Goal: Transaction & Acquisition: Book appointment/travel/reservation

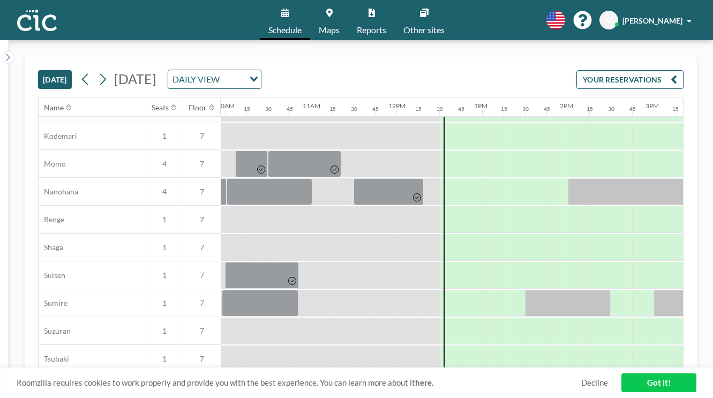
scroll to position [504, 853]
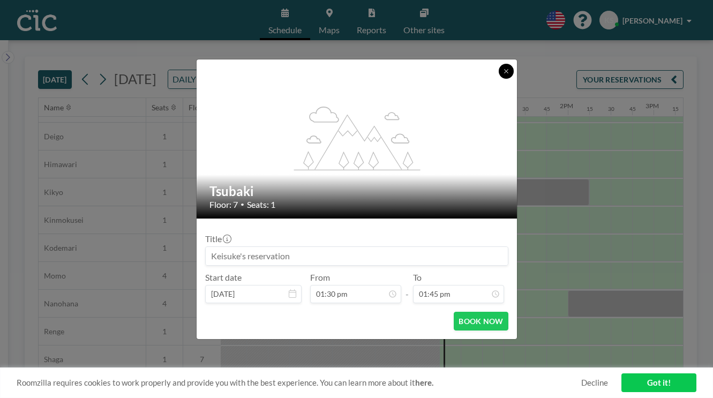
click at [504, 73] on icon at bounding box center [506, 71] width 4 height 4
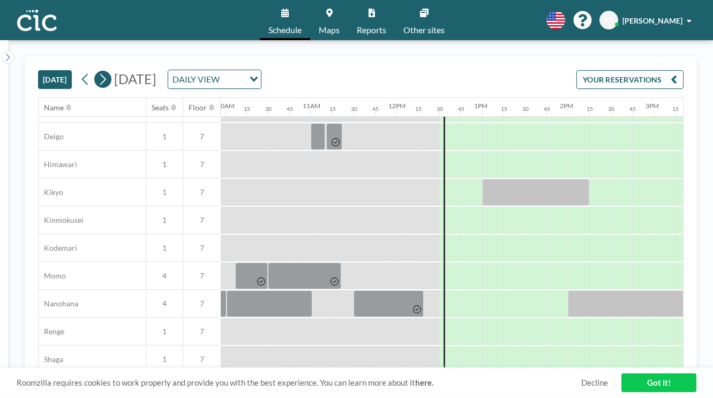
click at [98, 71] on icon at bounding box center [103, 79] width 10 height 16
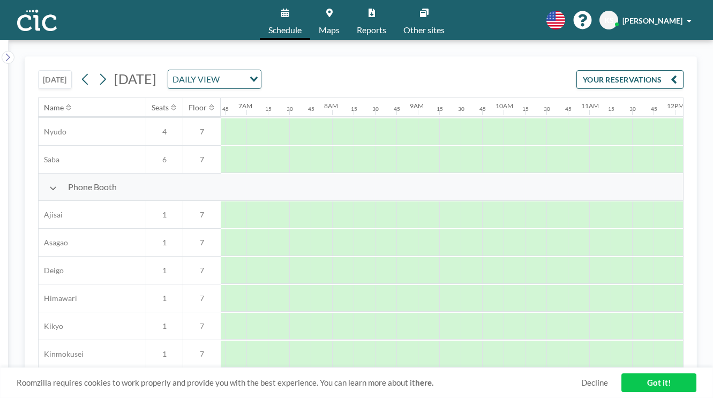
scroll to position [444, 574]
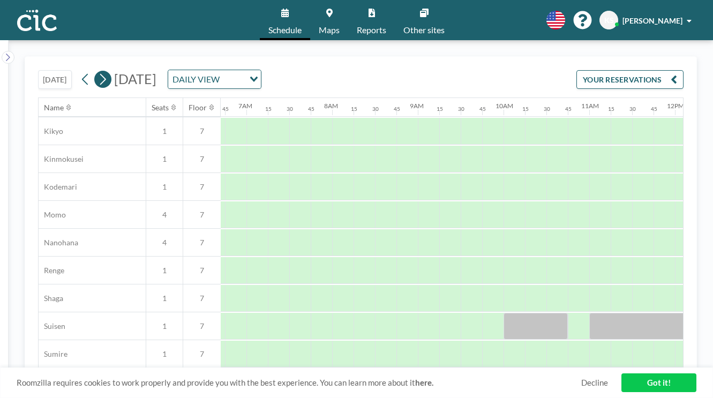
click at [100, 74] on icon at bounding box center [103, 79] width 6 height 11
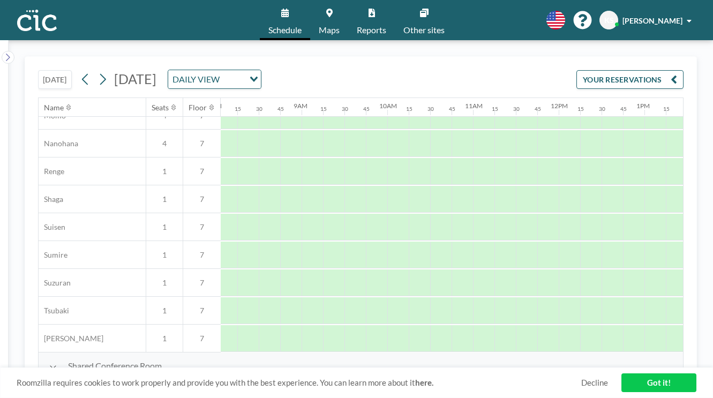
scroll to position [543, 752]
drag, startPoint x: 548, startPoint y: 249, endPoint x: 672, endPoint y: 241, distance: 125.1
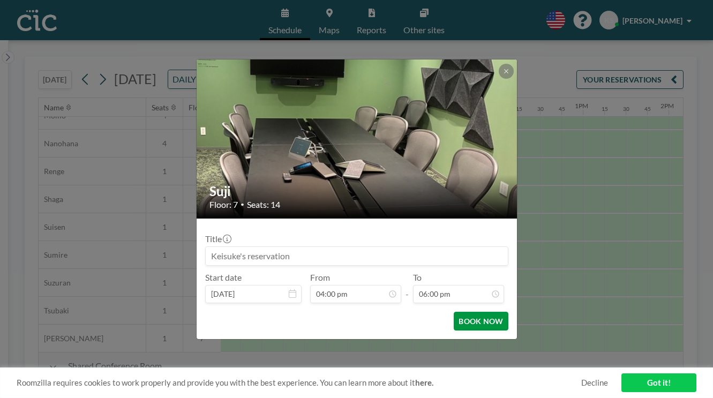
click at [469, 312] on button "BOOK NOW" at bounding box center [481, 321] width 54 height 19
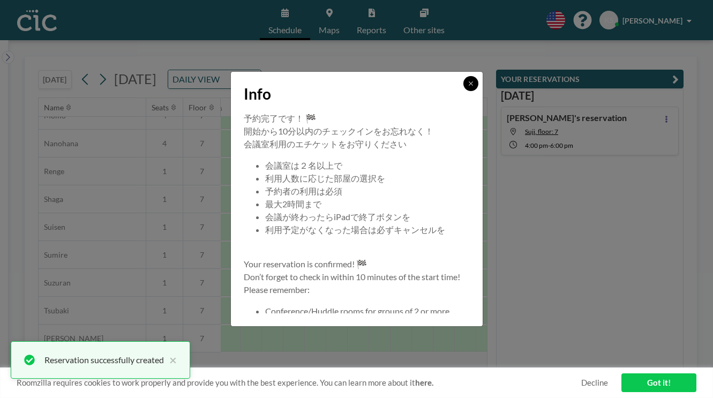
click at [469, 85] on icon at bounding box center [471, 83] width 4 height 4
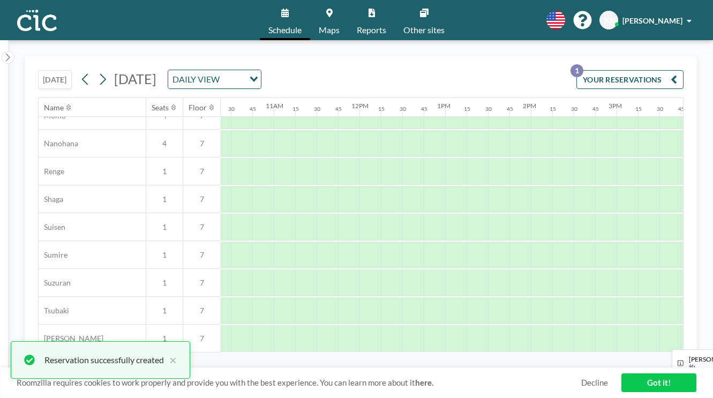
scroll to position [543, 911]
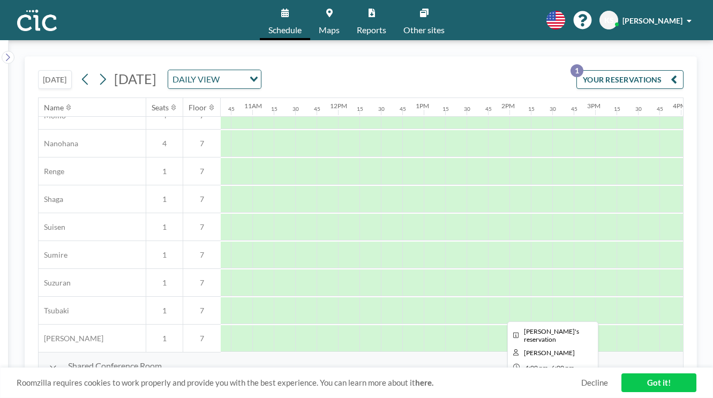
drag, startPoint x: 491, startPoint y: 249, endPoint x: 418, endPoint y: 247, distance: 72.9
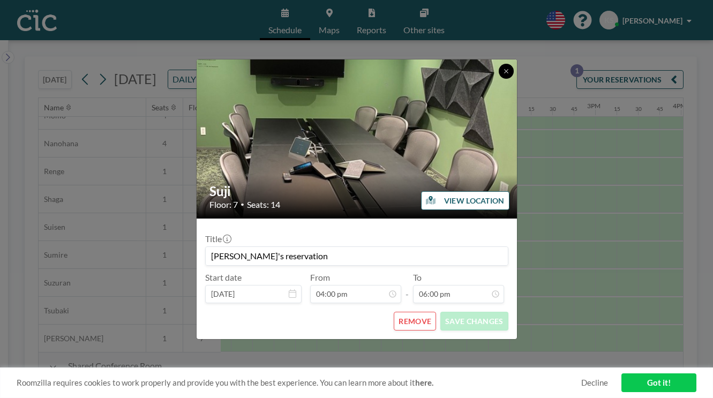
click at [499, 79] on button at bounding box center [506, 71] width 15 height 15
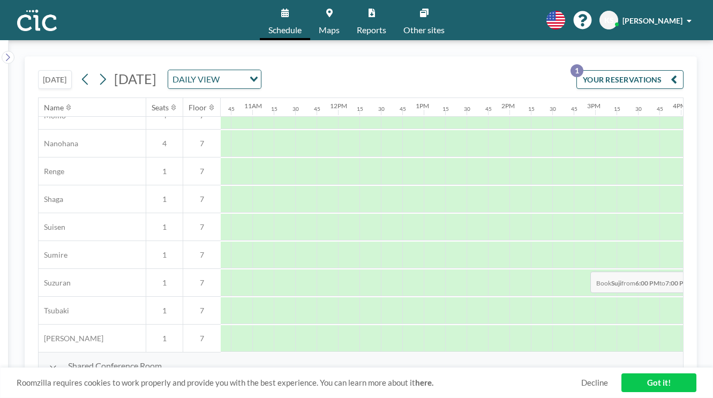
drag, startPoint x: 524, startPoint y: 246, endPoint x: 587, endPoint y: 246, distance: 63.2
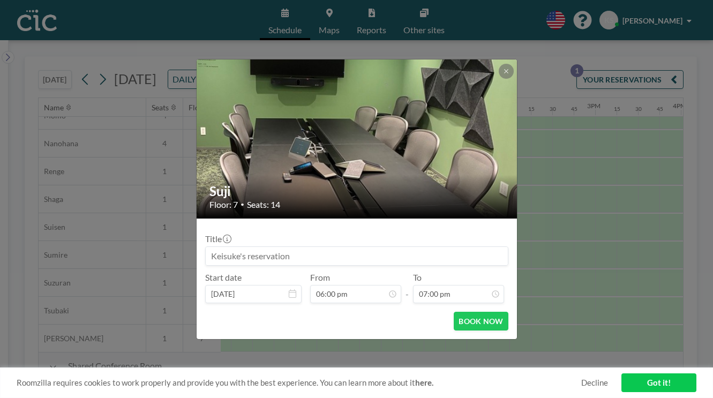
scroll to position [0, 0]
click at [499, 79] on button at bounding box center [506, 71] width 15 height 15
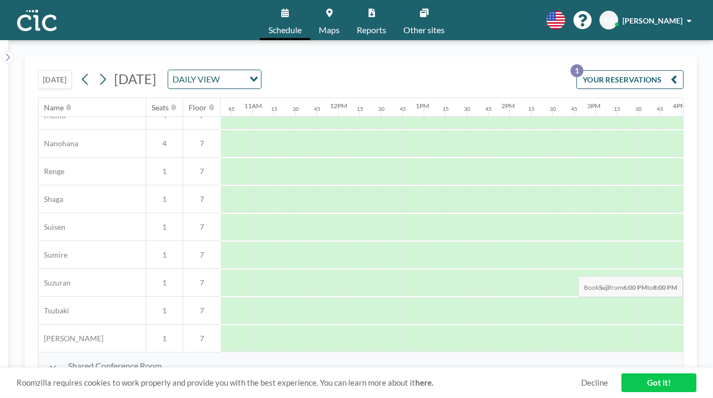
drag, startPoint x: 530, startPoint y: 248, endPoint x: 650, endPoint y: 251, distance: 119.5
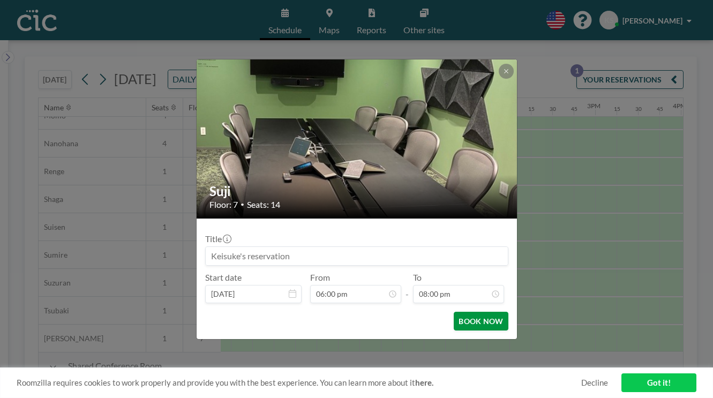
click at [467, 312] on button "BOOK NOW" at bounding box center [481, 321] width 54 height 19
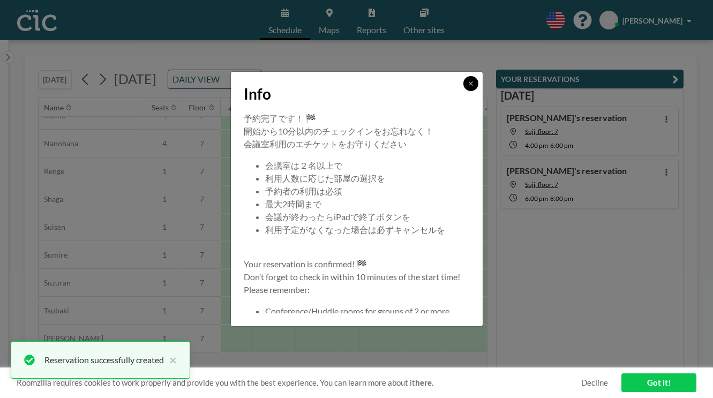
click at [464, 91] on button at bounding box center [471, 83] width 15 height 15
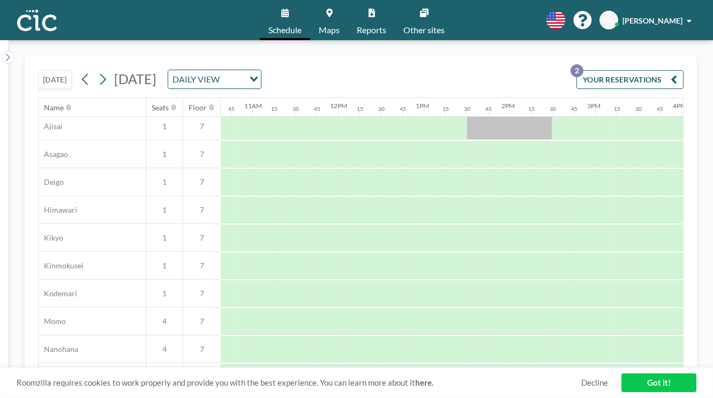
scroll to position [337, 911]
